Goal: Transaction & Acquisition: Obtain resource

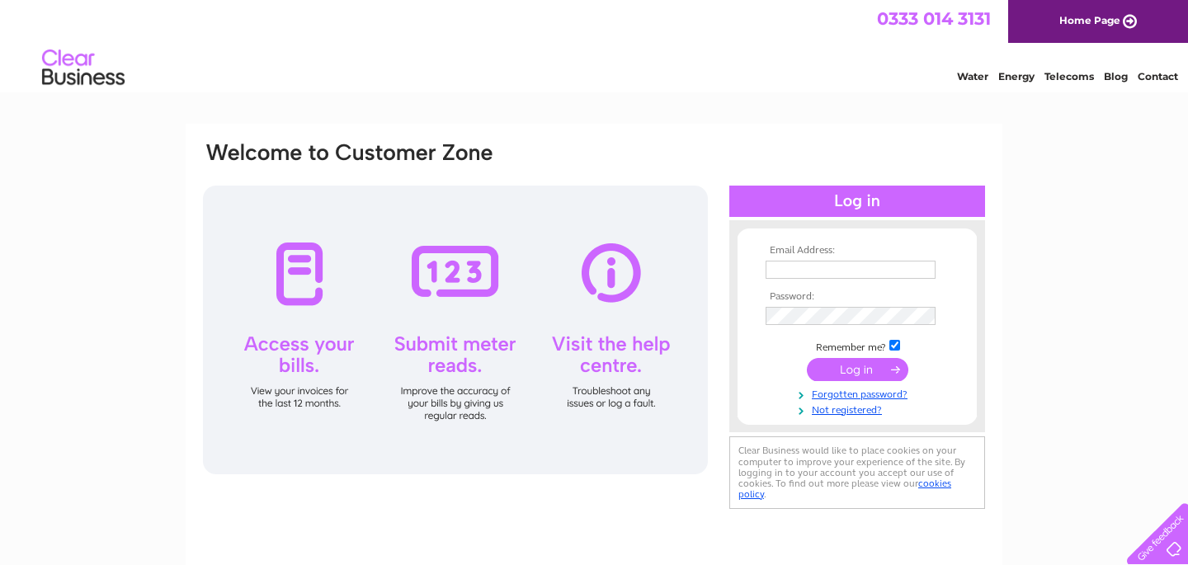
click at [795, 275] on input "text" at bounding box center [851, 270] width 170 height 18
type input "megasportsdirect1@blueyonder.co.uk"
click at [875, 368] on input "submit" at bounding box center [858, 371] width 102 height 23
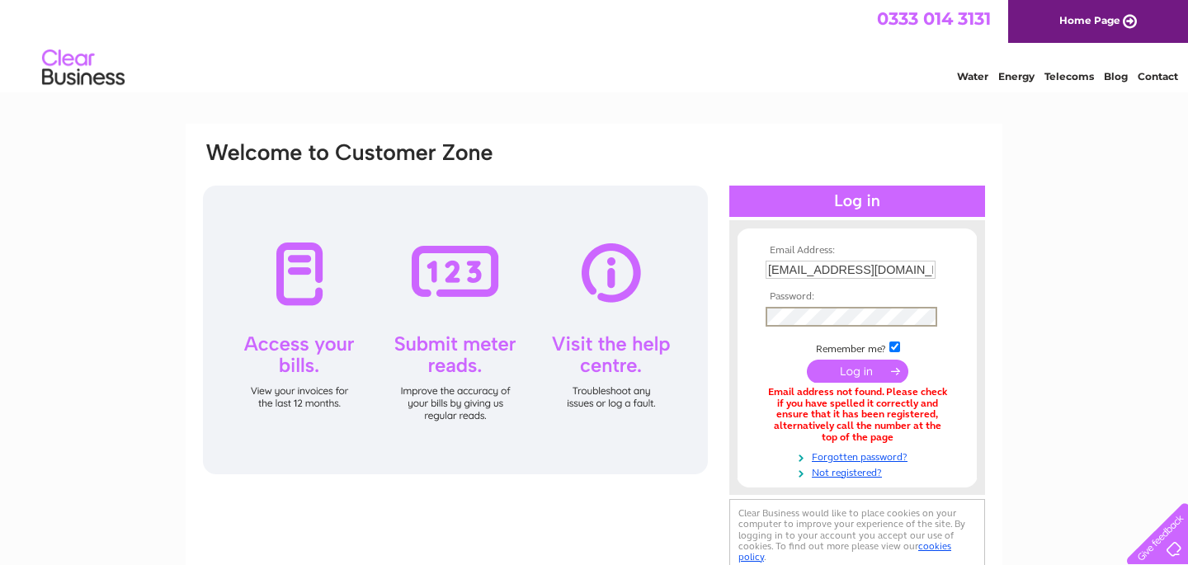
click at [850, 368] on input "submit" at bounding box center [858, 371] width 102 height 23
click at [929, 268] on input "[EMAIL_ADDRESS][DOMAIN_NAME]" at bounding box center [851, 270] width 170 height 18
click at [931, 262] on input "megasportsdirect1@blr.co.uk" at bounding box center [852, 271] width 172 height 20
click at [927, 267] on input "megasportsdirect1@blr.co.uk" at bounding box center [852, 271] width 172 height 20
type input "megasportsdirect@gmail.com"
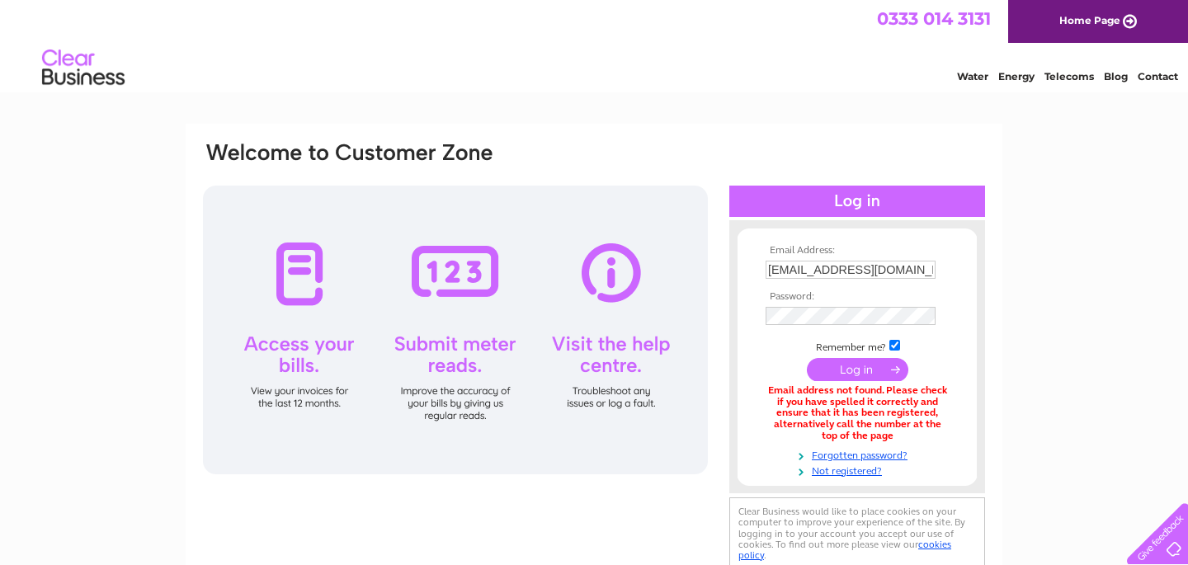
click at [879, 378] on input "submit" at bounding box center [858, 369] width 102 height 23
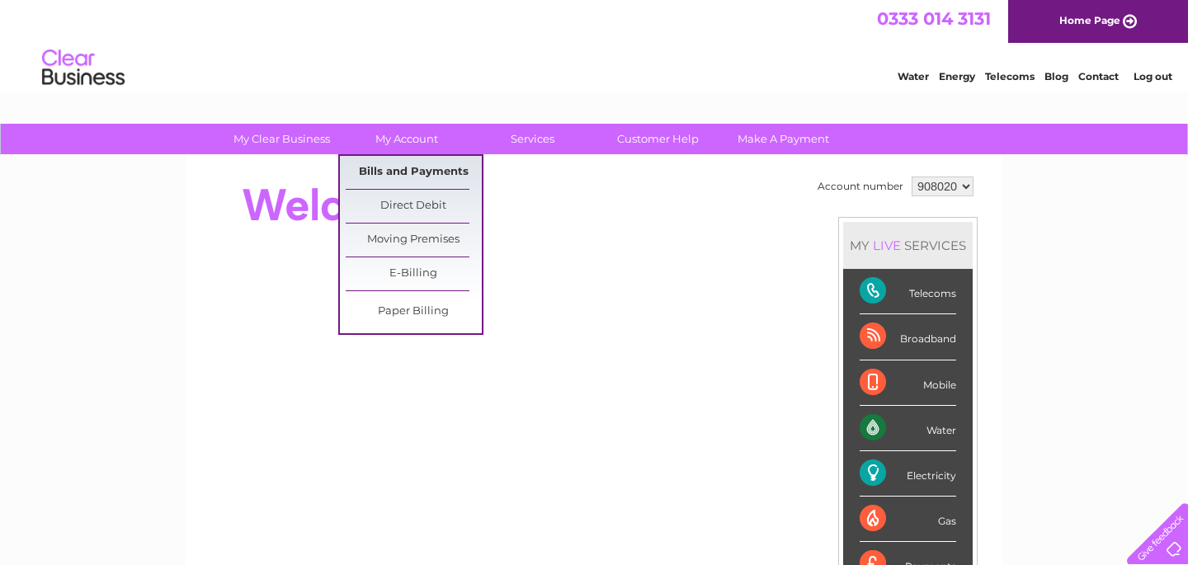
click at [427, 169] on link "Bills and Payments" at bounding box center [414, 172] width 136 height 33
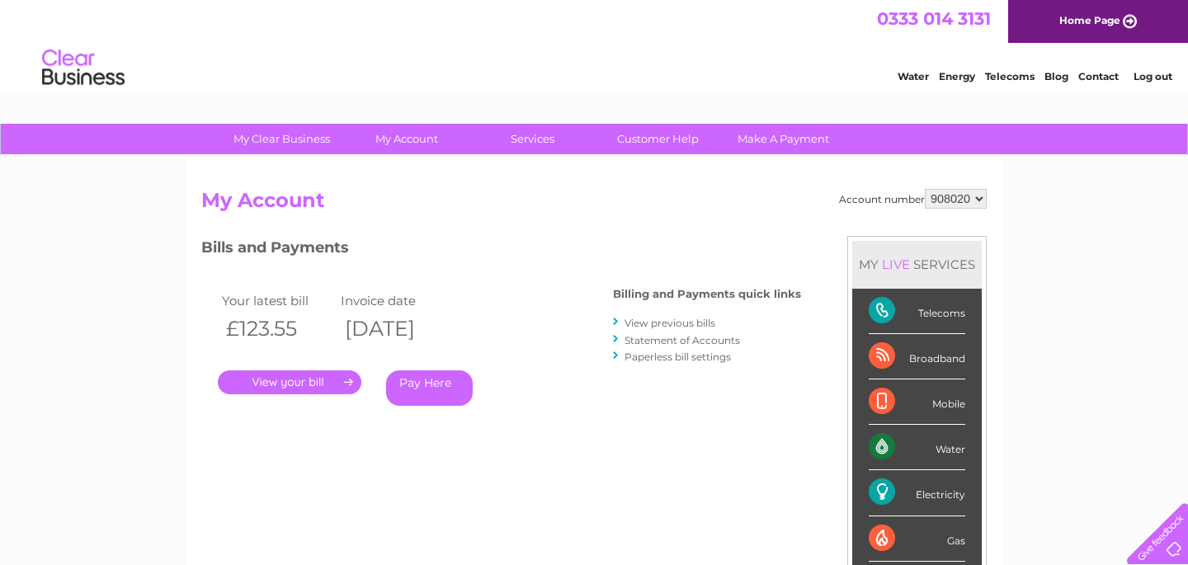
click at [682, 323] on link "View previous bills" at bounding box center [670, 323] width 91 height 12
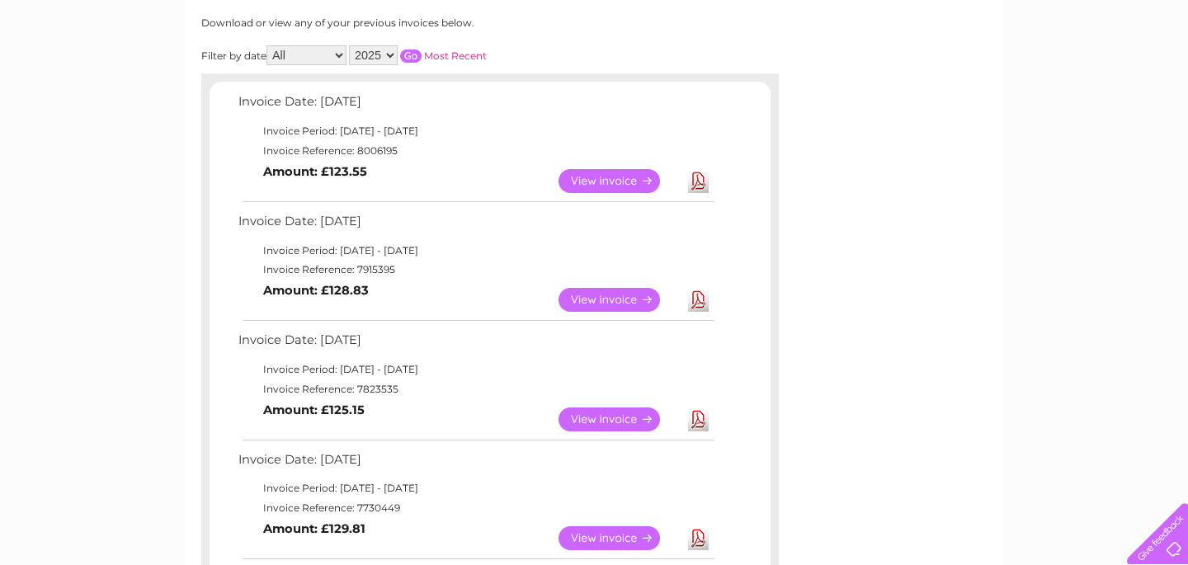
scroll to position [224, 0]
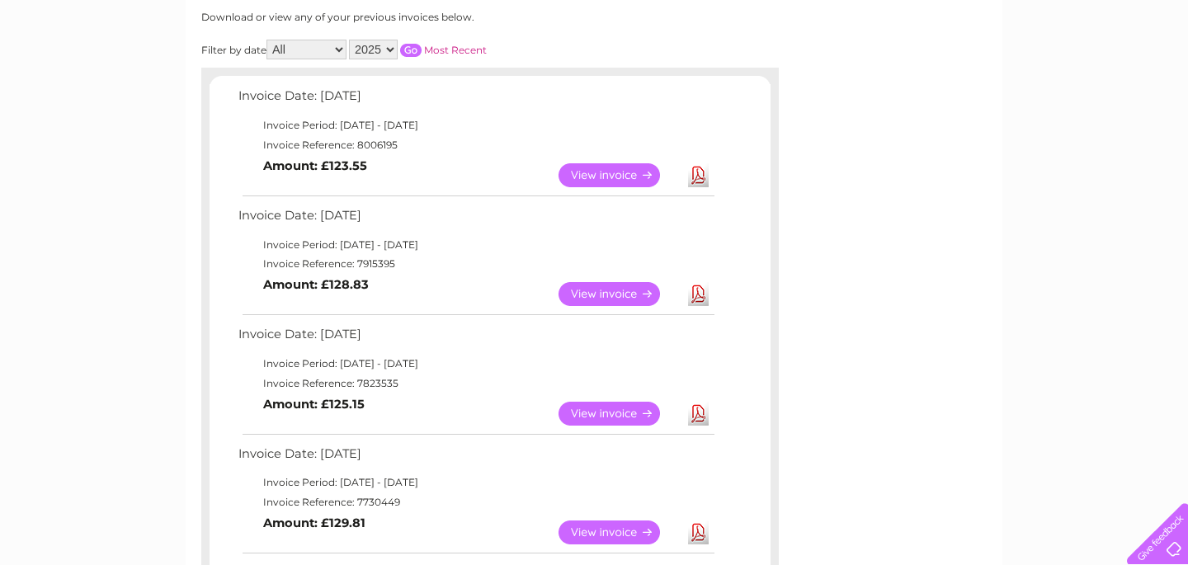
click at [696, 413] on link "Download" at bounding box center [698, 414] width 21 height 24
